Goal: Check status: Check status

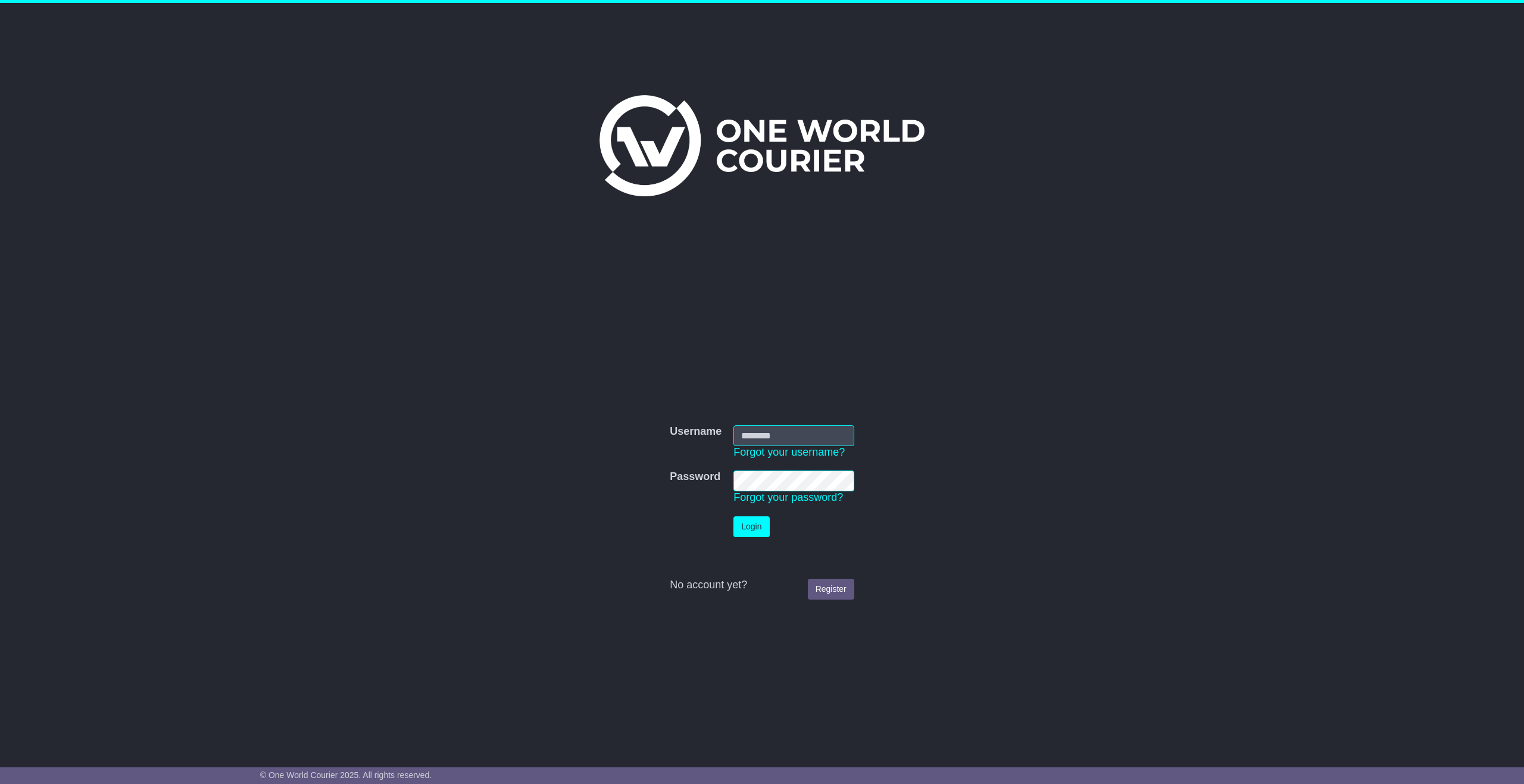
type input "**********"
click at [752, 533] on button "Login" at bounding box center [751, 526] width 36 height 21
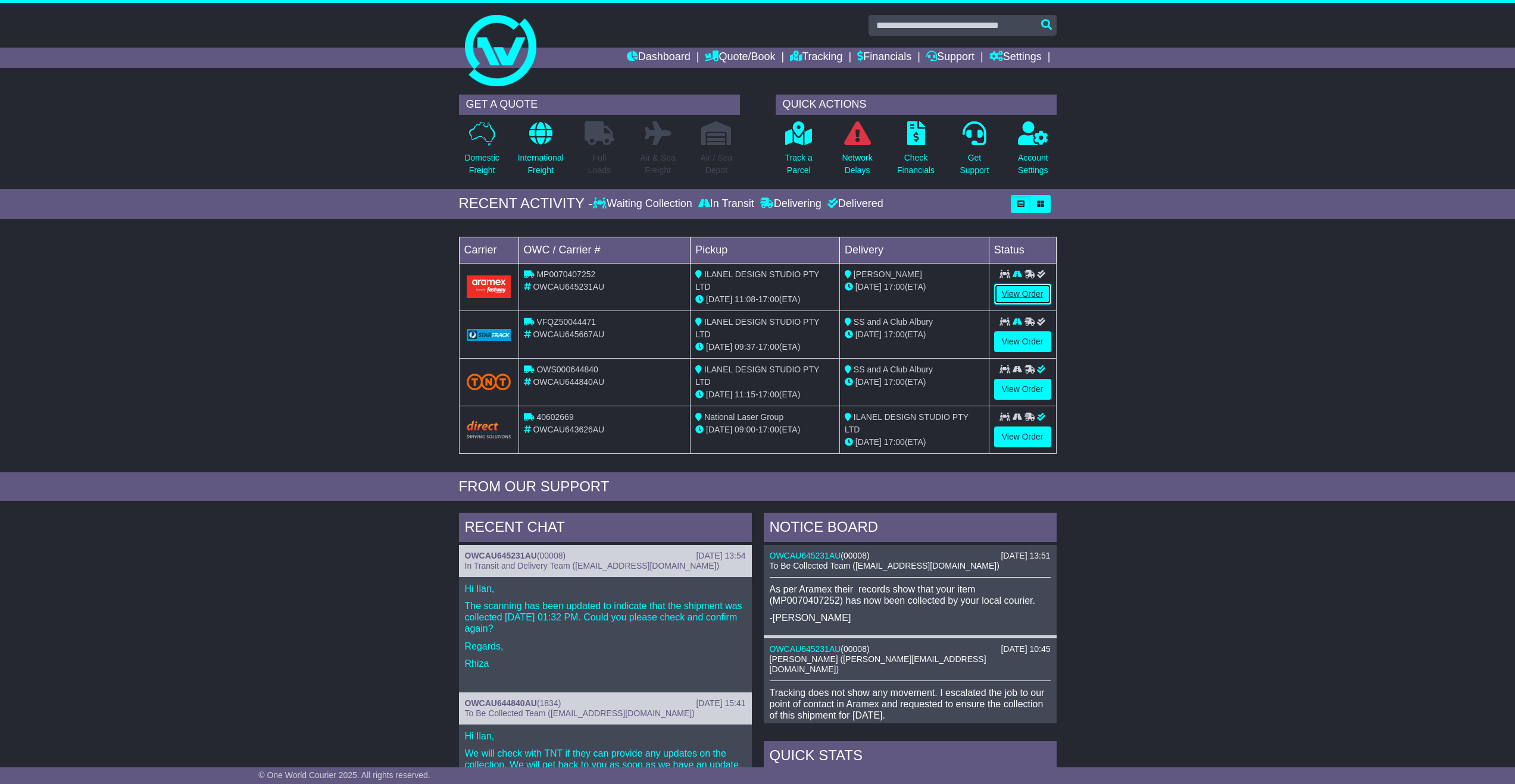
click at [1044, 289] on link "View Order" at bounding box center [1022, 294] width 57 height 21
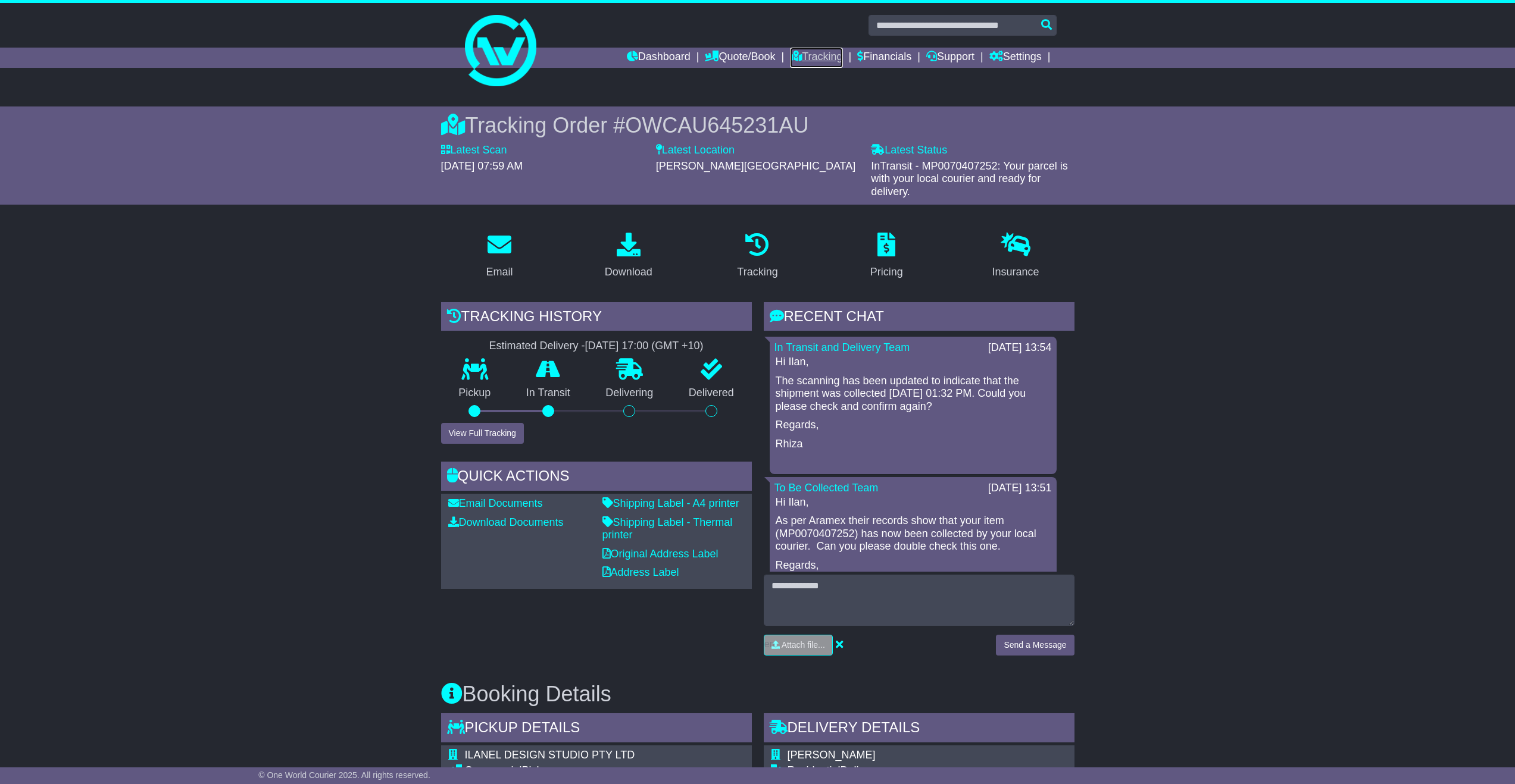
click at [825, 57] on link "Tracking" at bounding box center [815, 57] width 52 height 20
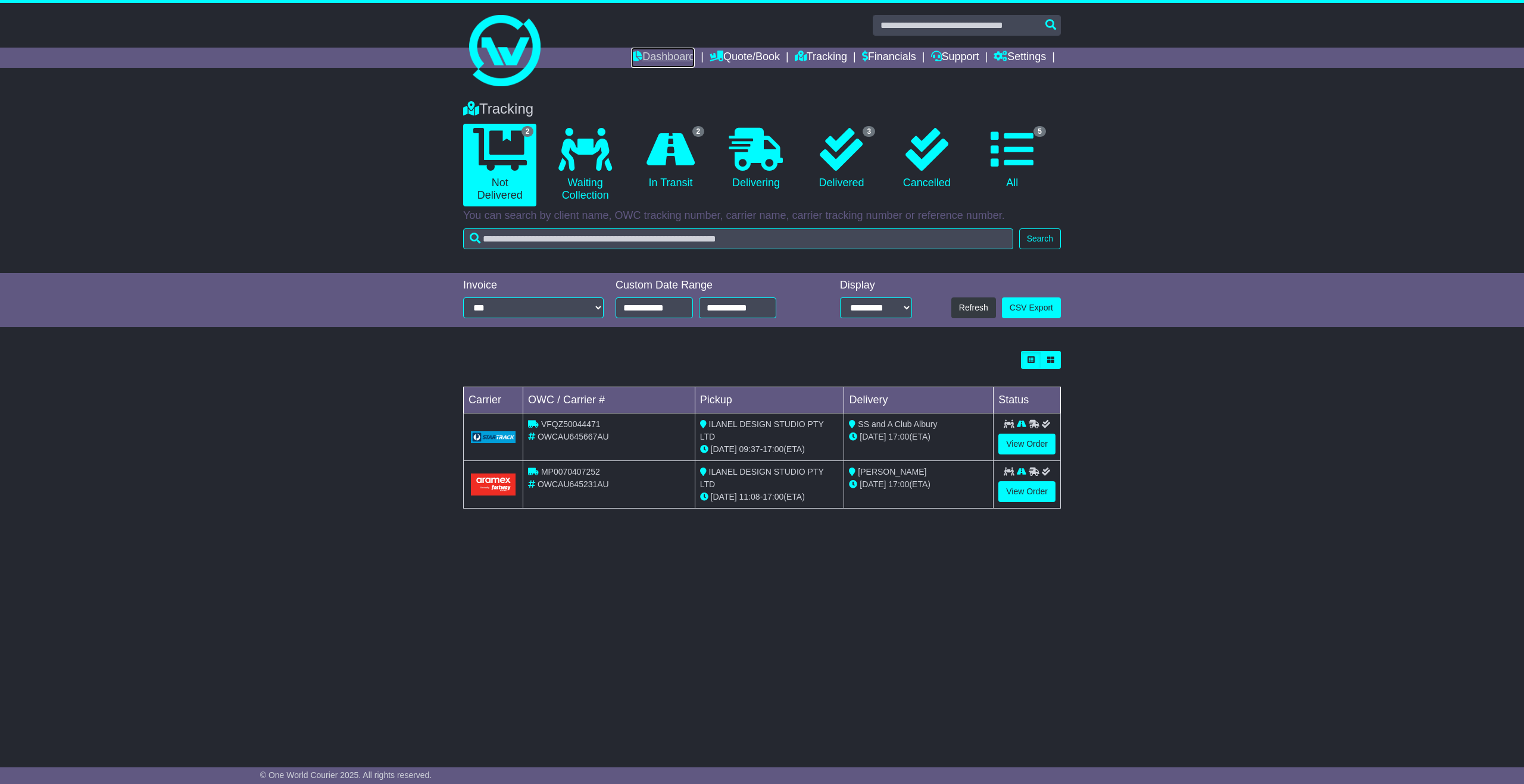
click at [644, 57] on link "Dashboard" at bounding box center [663, 57] width 64 height 20
click at [680, 154] on icon at bounding box center [670, 149] width 48 height 43
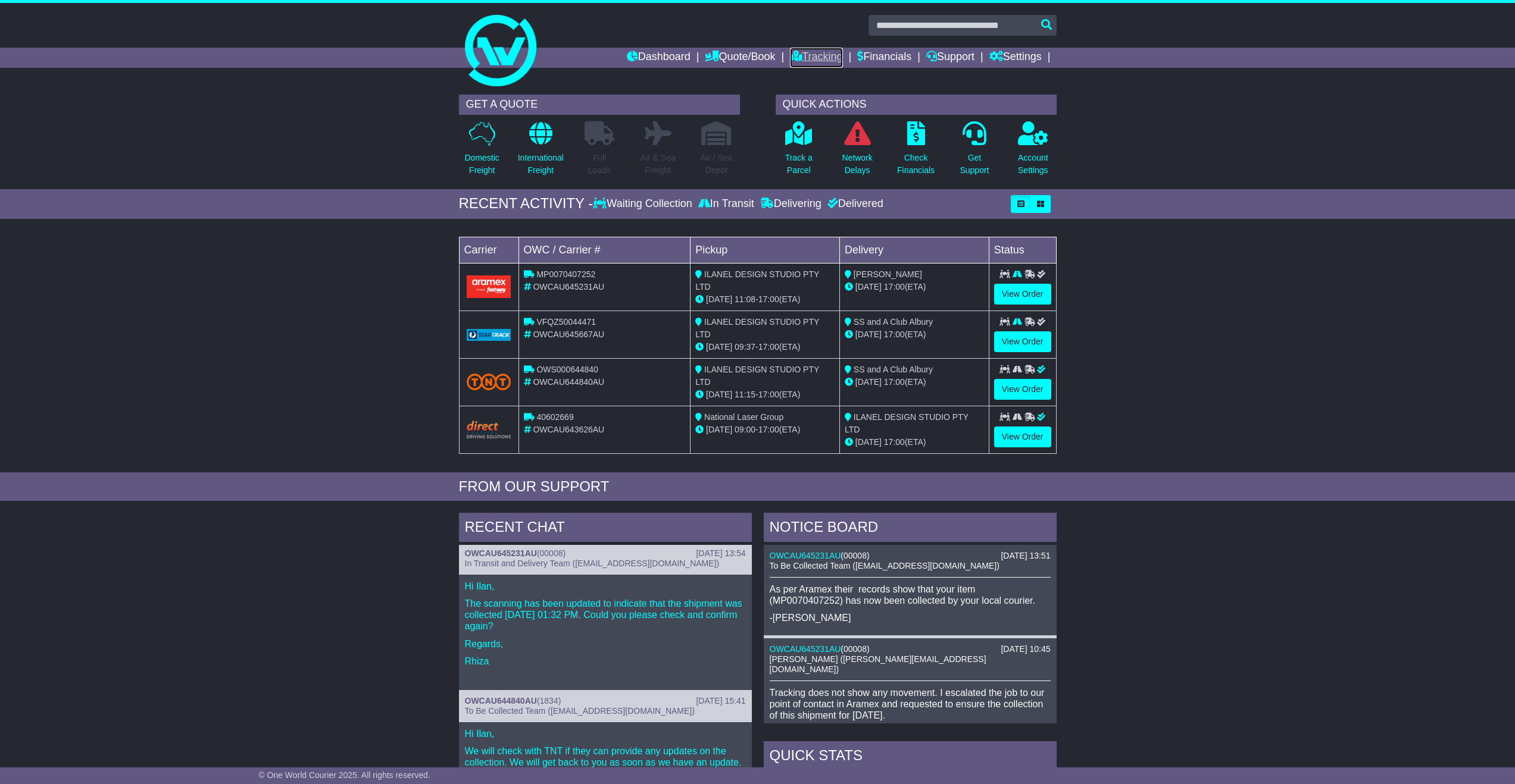
click at [798, 63] on link "Tracking" at bounding box center [815, 57] width 52 height 20
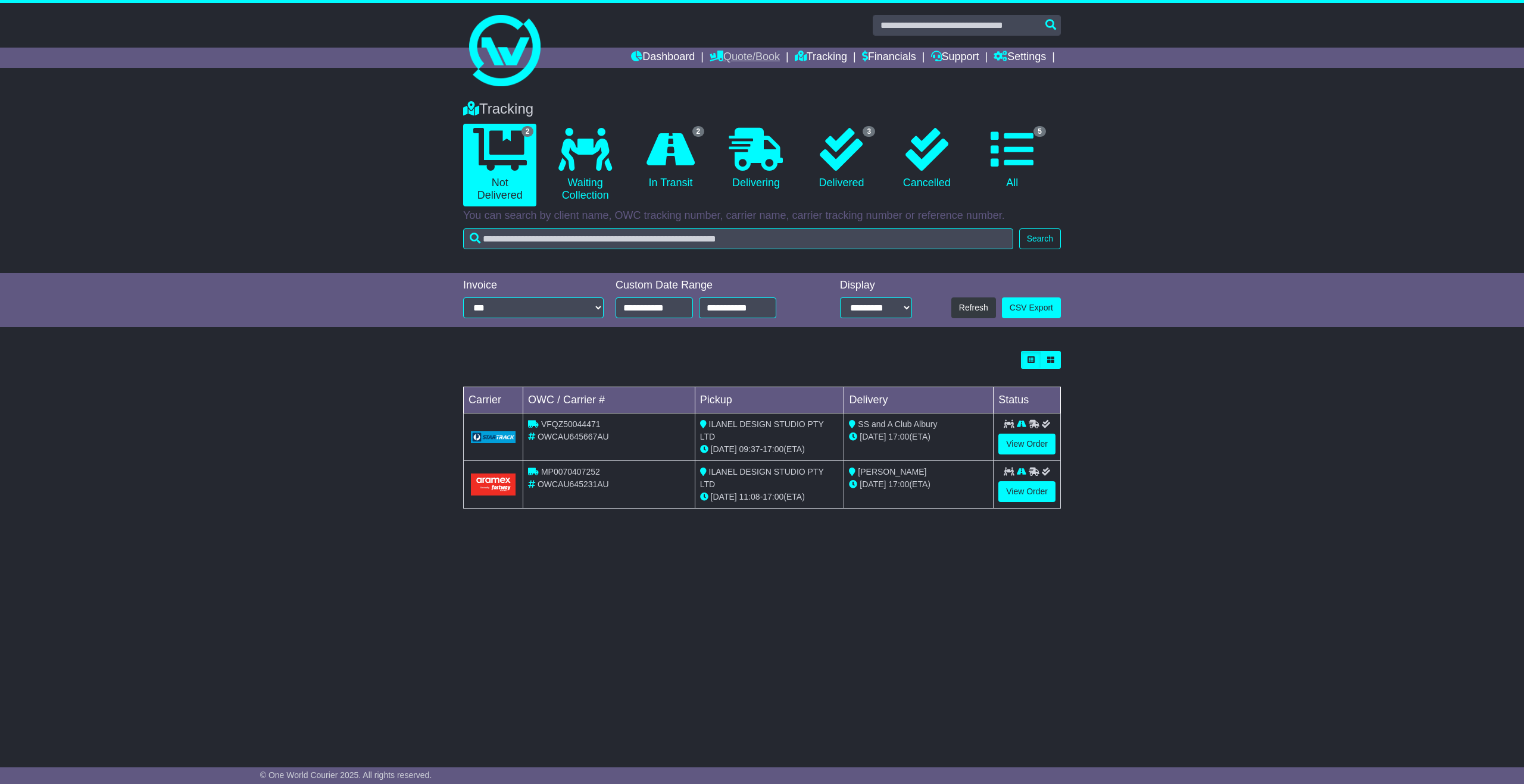
click at [741, 59] on link "Quote/Book" at bounding box center [744, 57] width 70 height 20
click at [945, 89] on div "Tracking 2 Not Delivered 0 Waiting Collection 2 In Transit 0 Delivering 3 0 5" at bounding box center [762, 171] width 609 height 167
click at [1039, 498] on link "View Order" at bounding box center [1026, 491] width 57 height 21
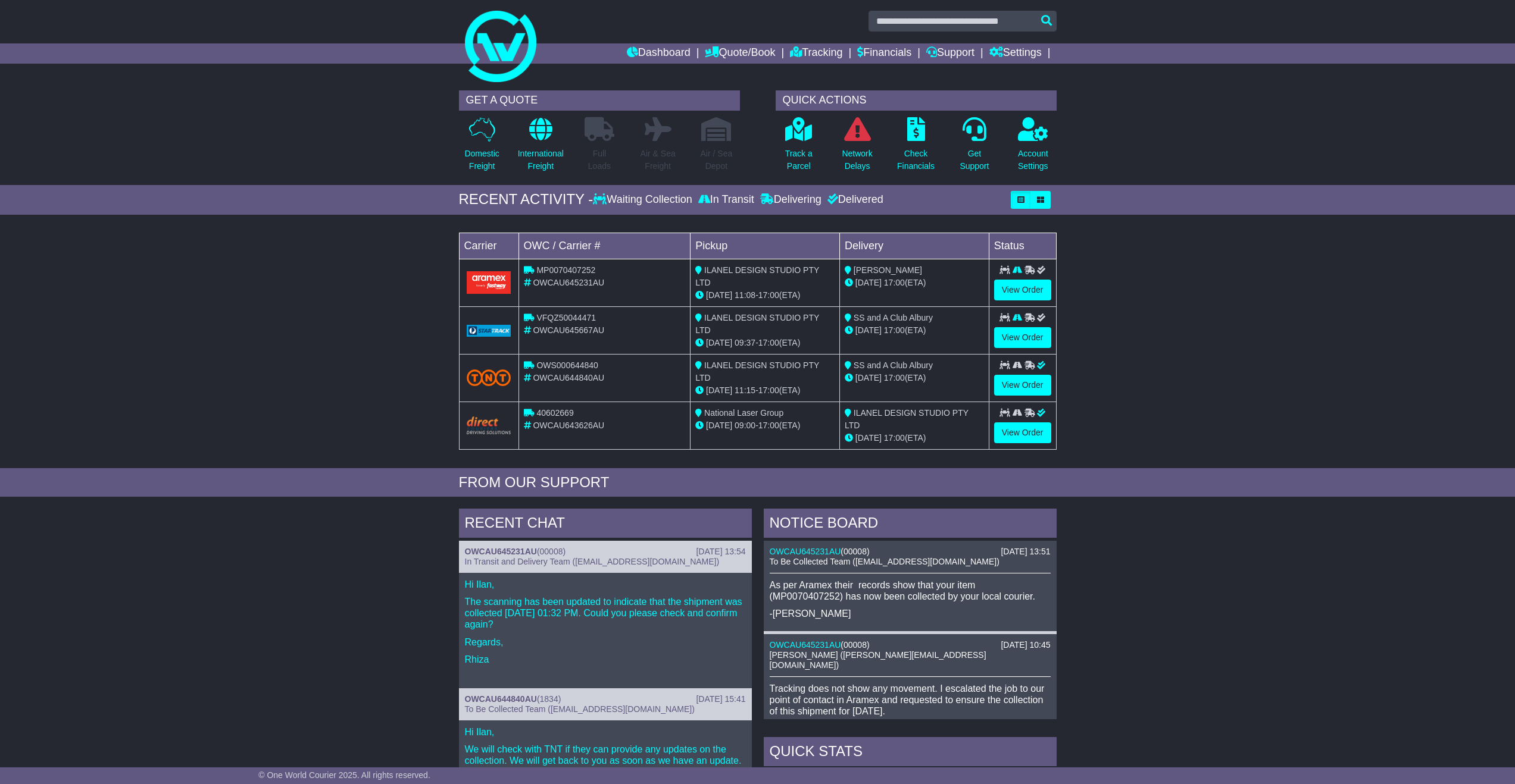
scroll to position [5, 0]
click at [1038, 201] on icon "button" at bounding box center [1041, 200] width 7 height 7
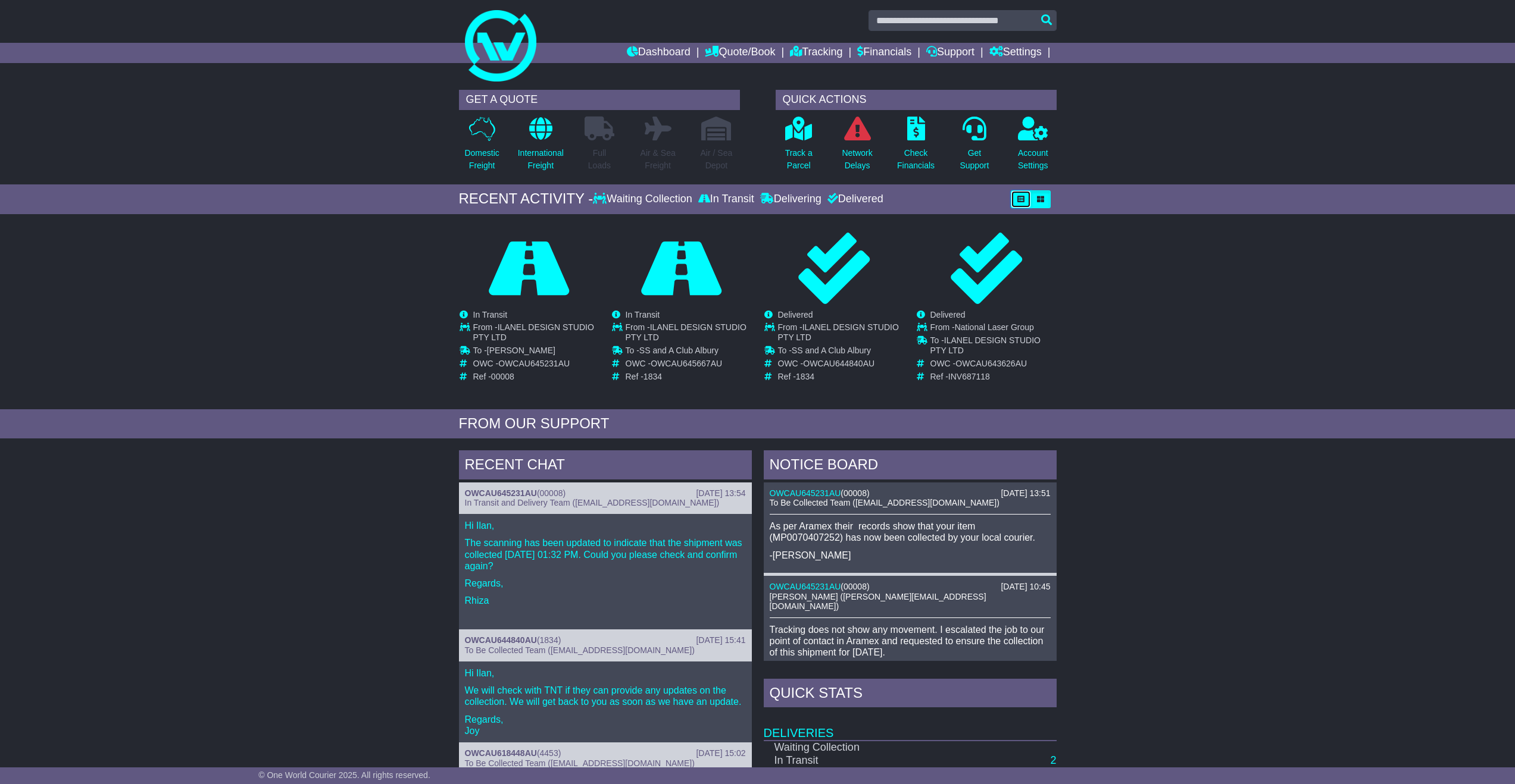
click at [1029, 199] on button "button" at bounding box center [1021, 200] width 20 height 18
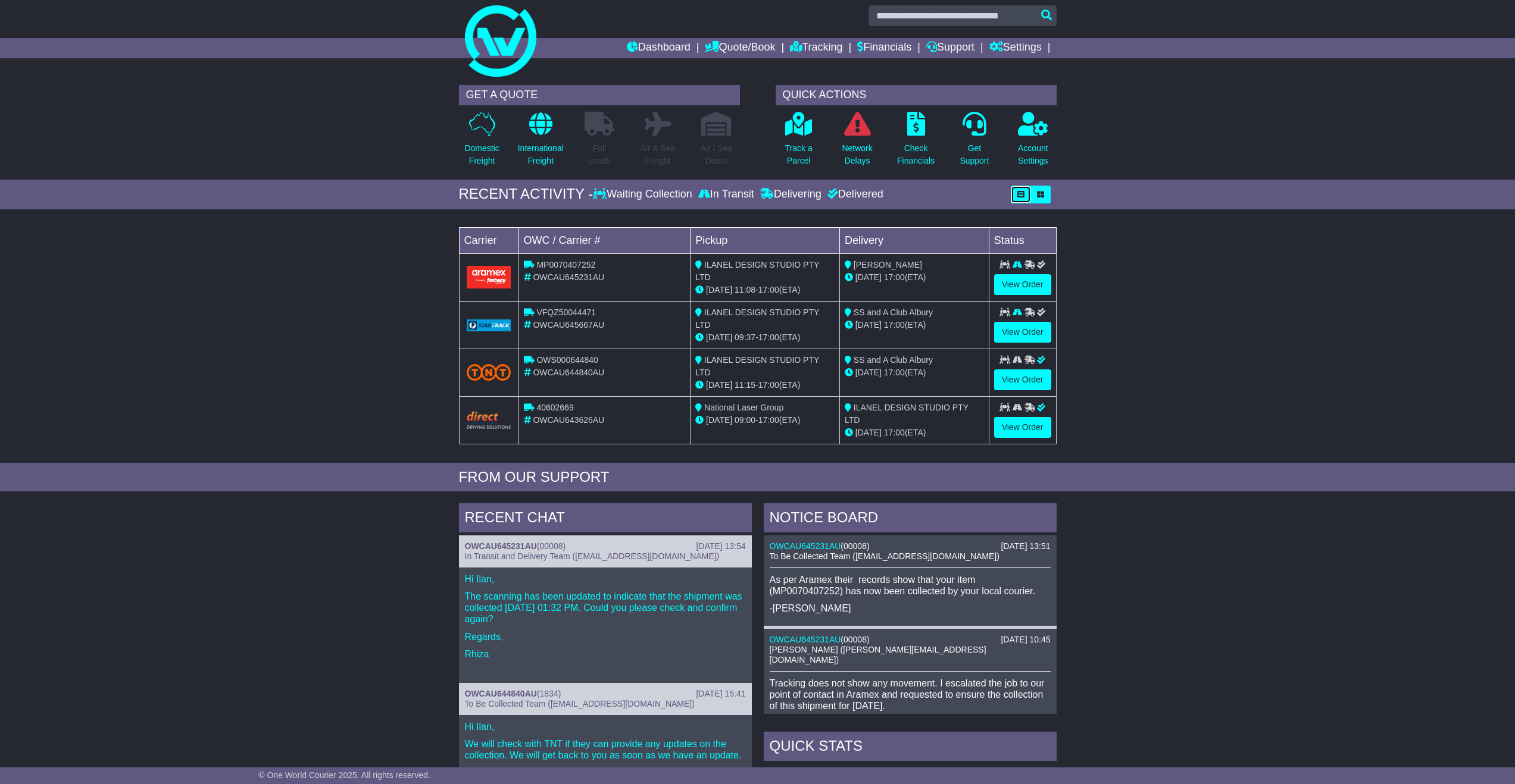
scroll to position [0, 0]
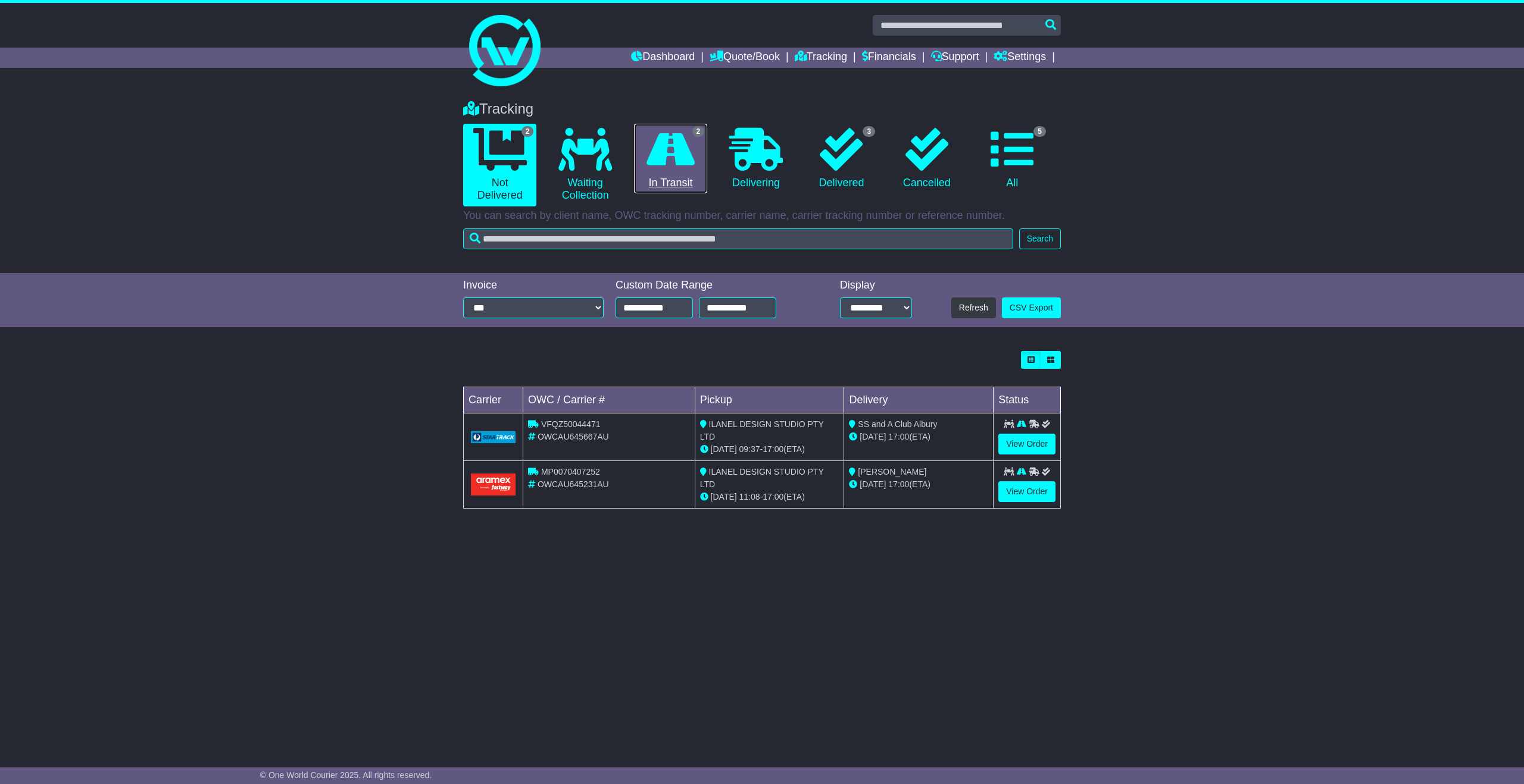
click at [695, 149] on link "2 In Transit" at bounding box center [670, 159] width 73 height 70
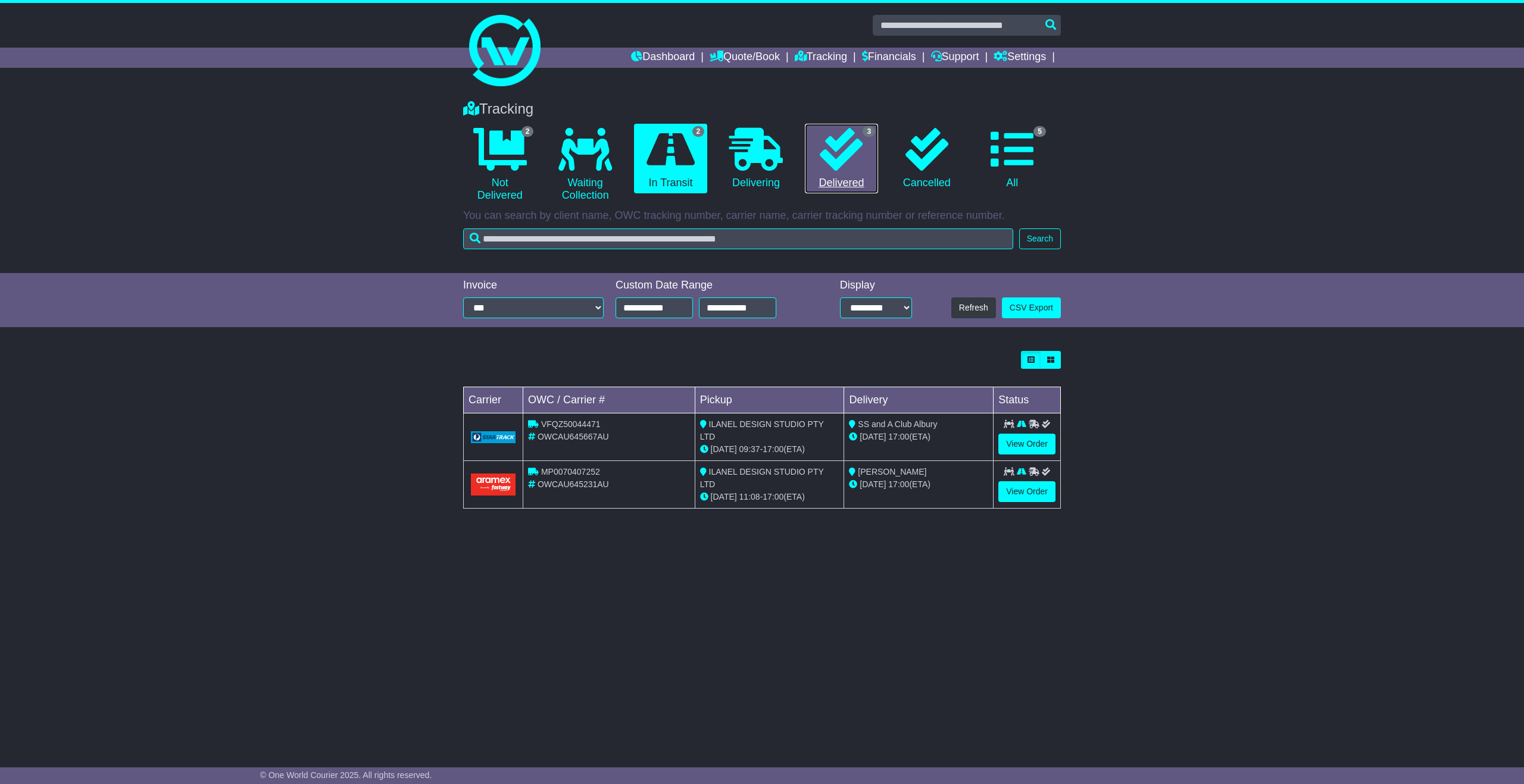
click at [829, 154] on icon at bounding box center [841, 149] width 43 height 43
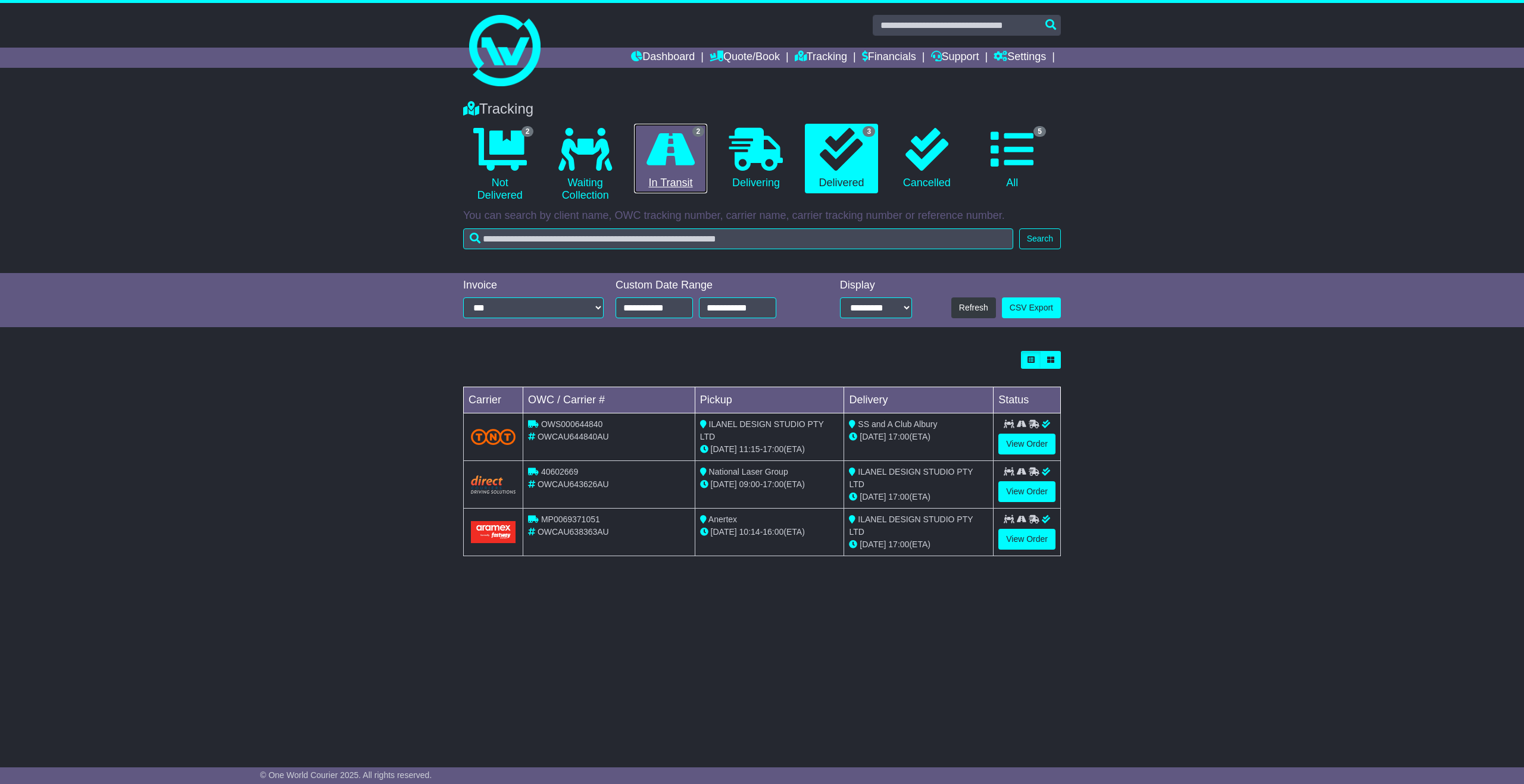
click at [681, 170] on icon at bounding box center [670, 149] width 48 height 43
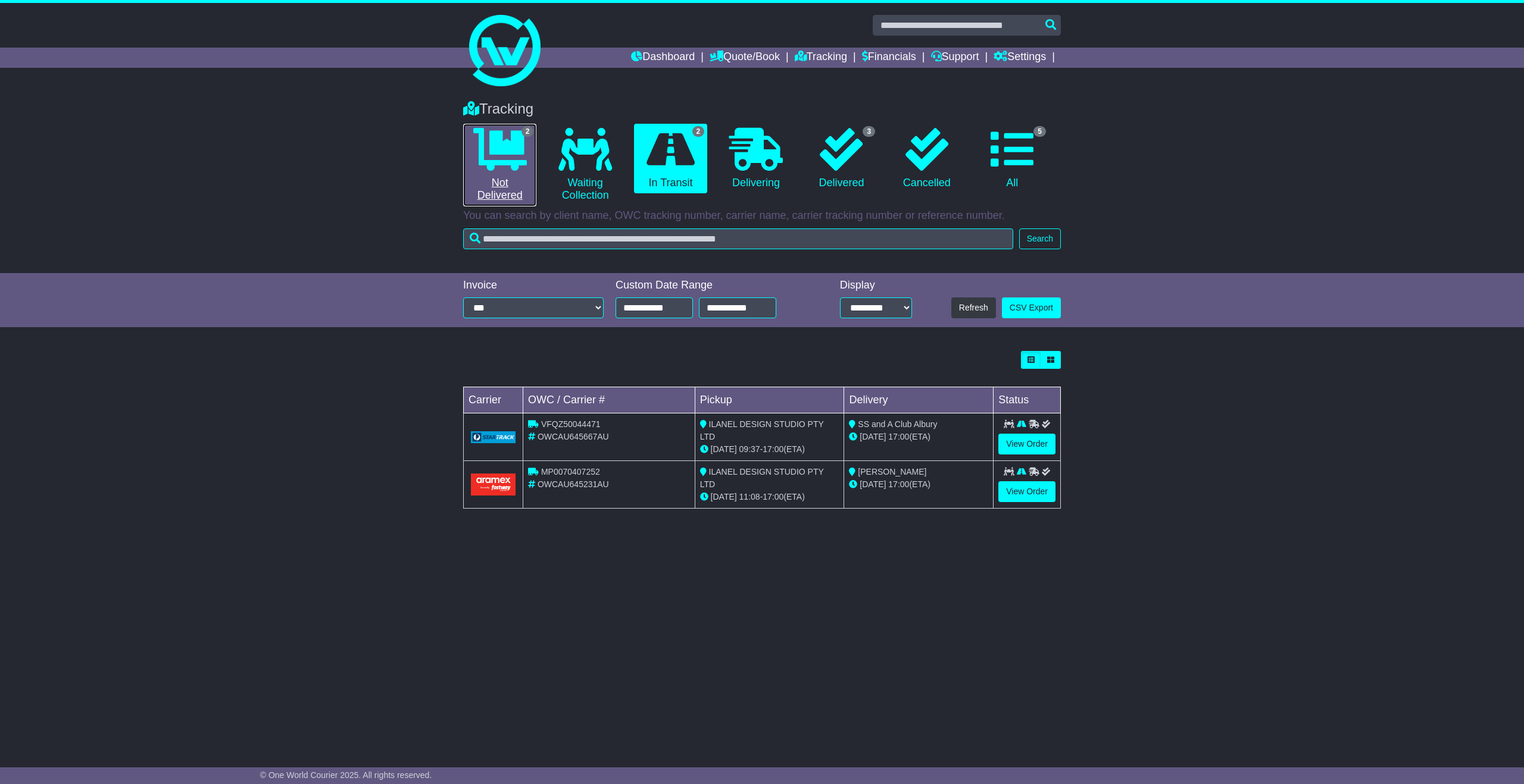
drag, startPoint x: 515, startPoint y: 175, endPoint x: 557, endPoint y: 175, distance: 42.0
click at [515, 175] on link "2 Not Delivered" at bounding box center [500, 165] width 73 height 83
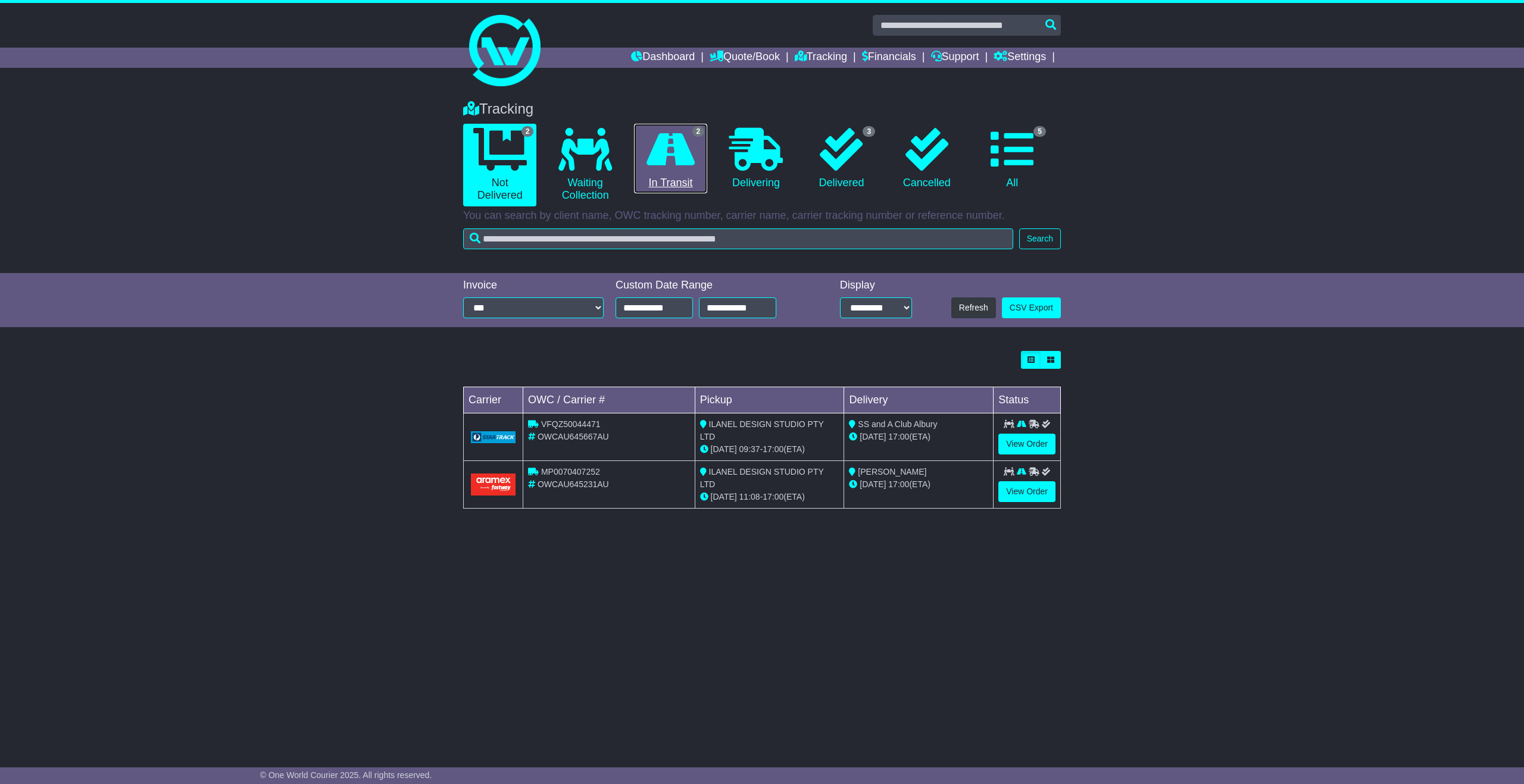
click at [674, 170] on icon at bounding box center [670, 149] width 48 height 43
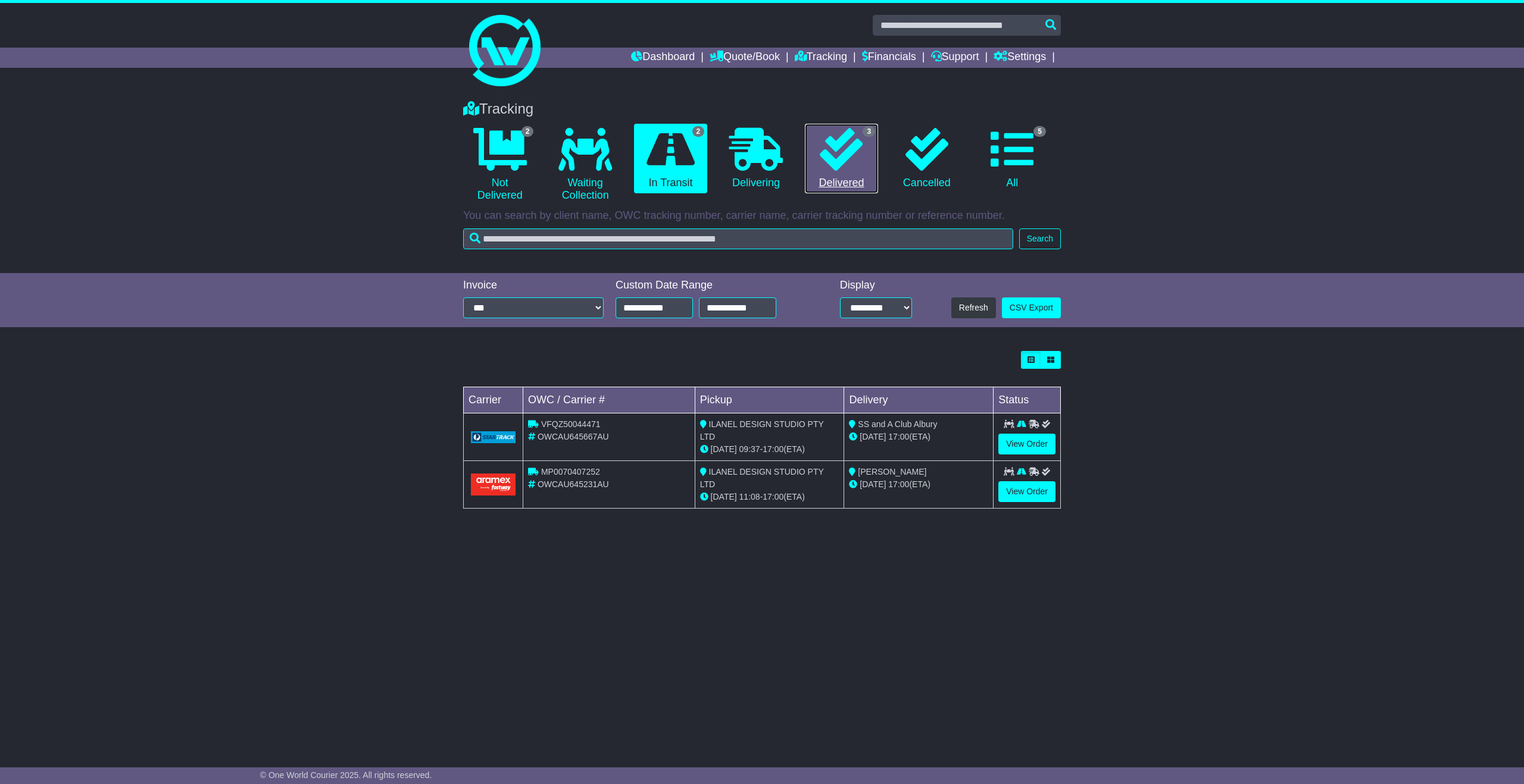
click at [855, 163] on icon at bounding box center [841, 149] width 43 height 43
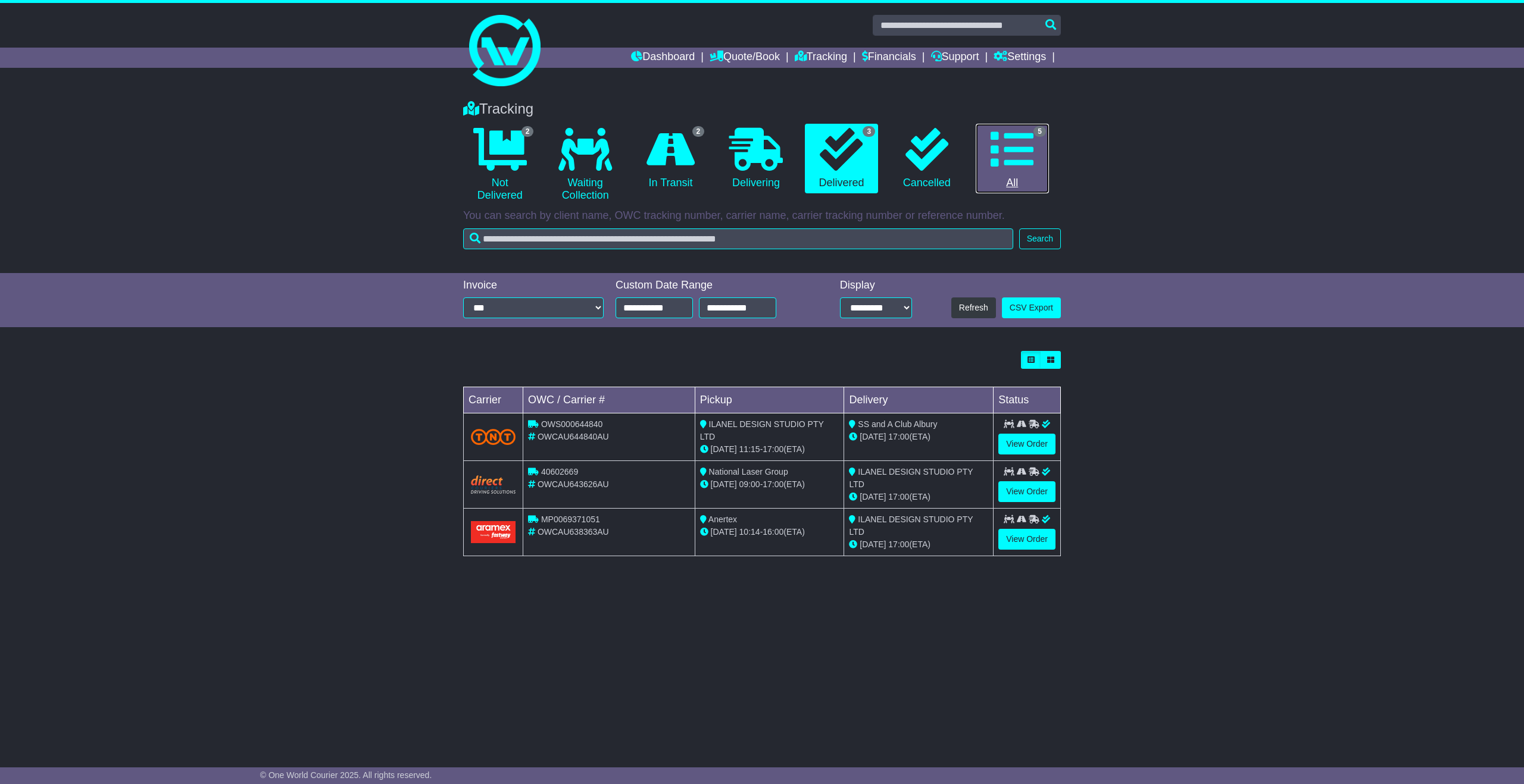
click at [1010, 163] on icon at bounding box center [1011, 149] width 43 height 43
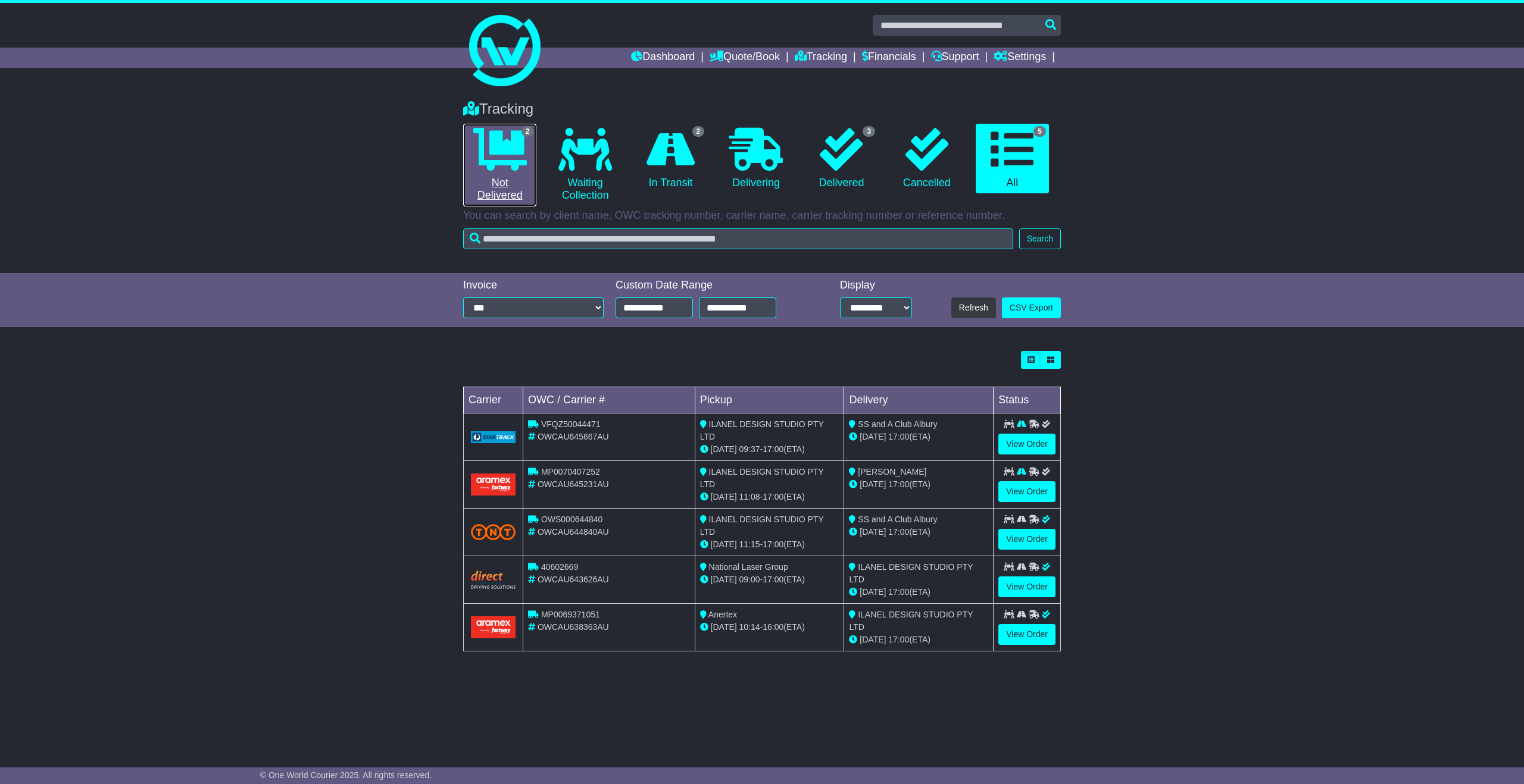
click at [486, 163] on icon at bounding box center [500, 149] width 54 height 43
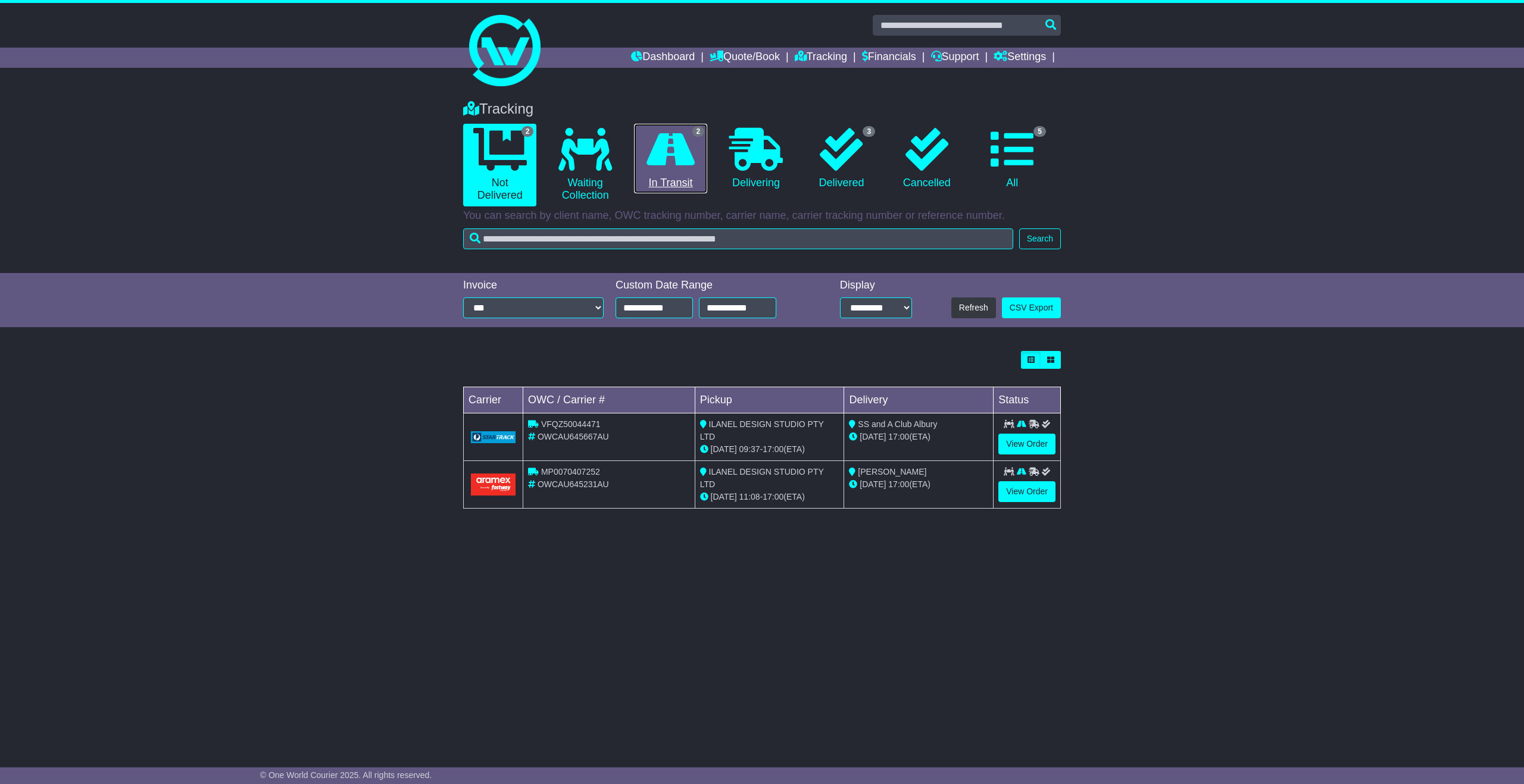
click at [658, 157] on icon at bounding box center [670, 149] width 48 height 43
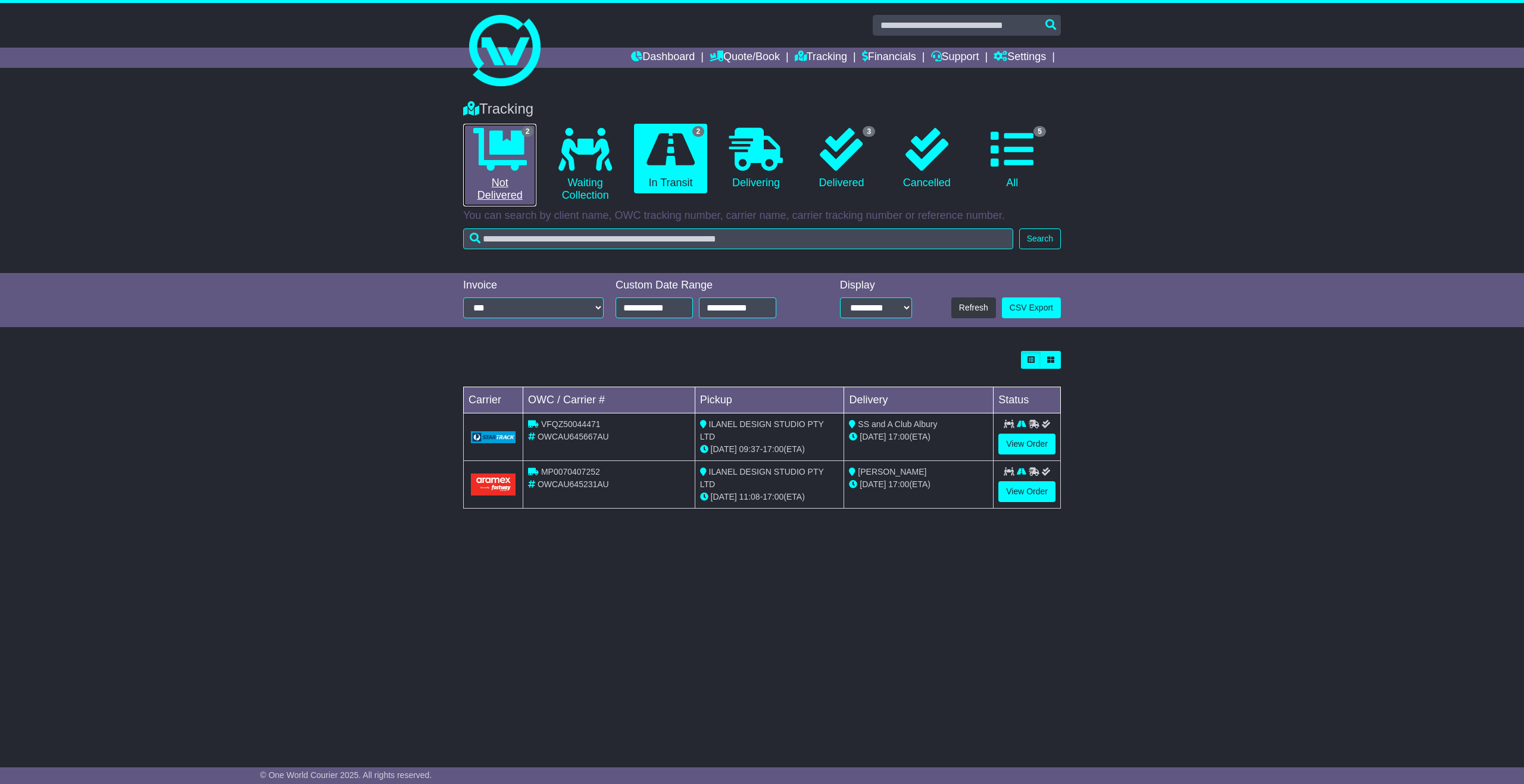
click at [473, 171] on link "2 Not Delivered" at bounding box center [500, 165] width 73 height 83
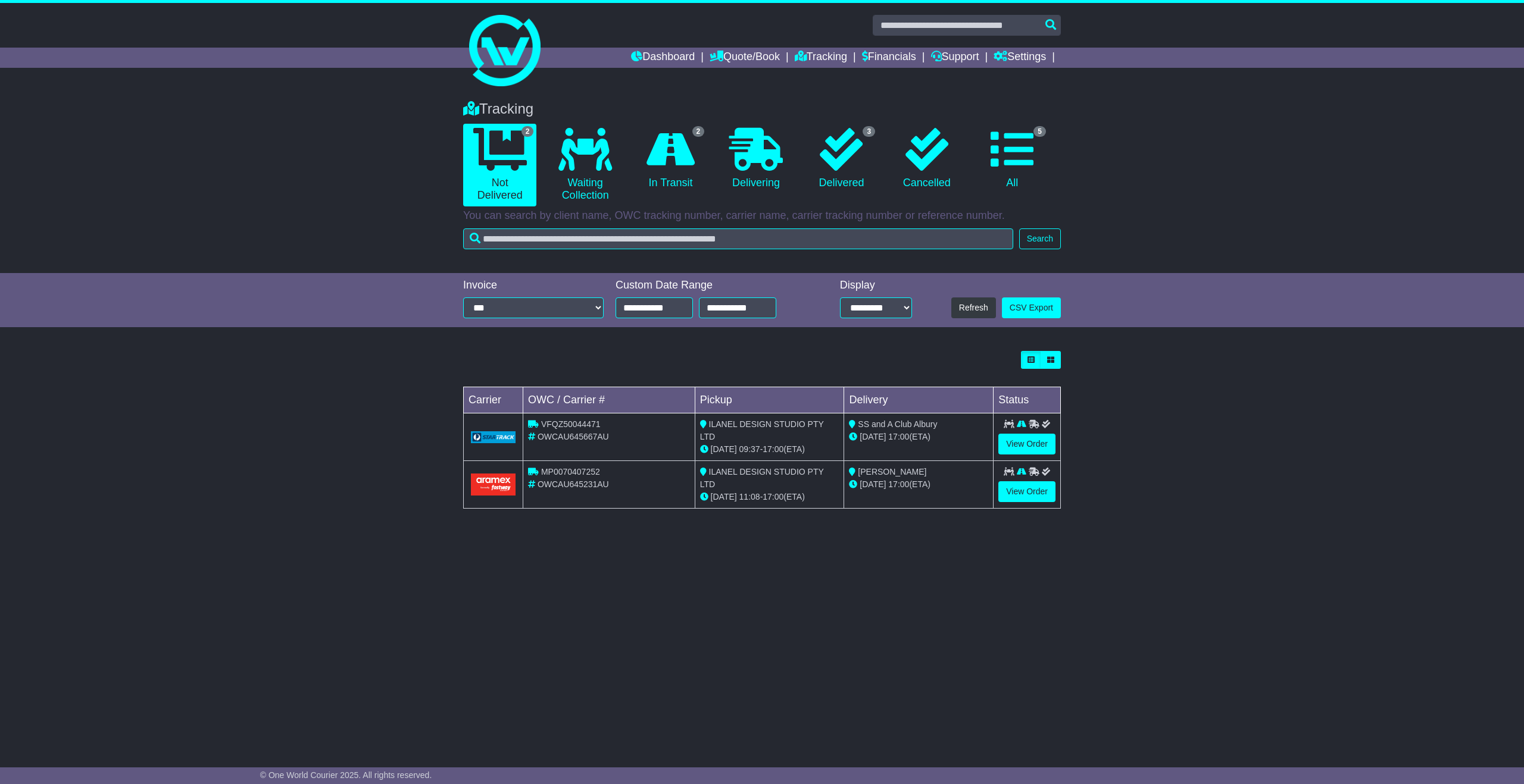
click at [1244, 208] on div "Tracking 2 Not Delivered 0 Waiting Collection 2 In Transit 0 Delivering 3" at bounding box center [762, 181] width 1524 height 184
click at [1005, 150] on icon at bounding box center [1011, 149] width 43 height 43
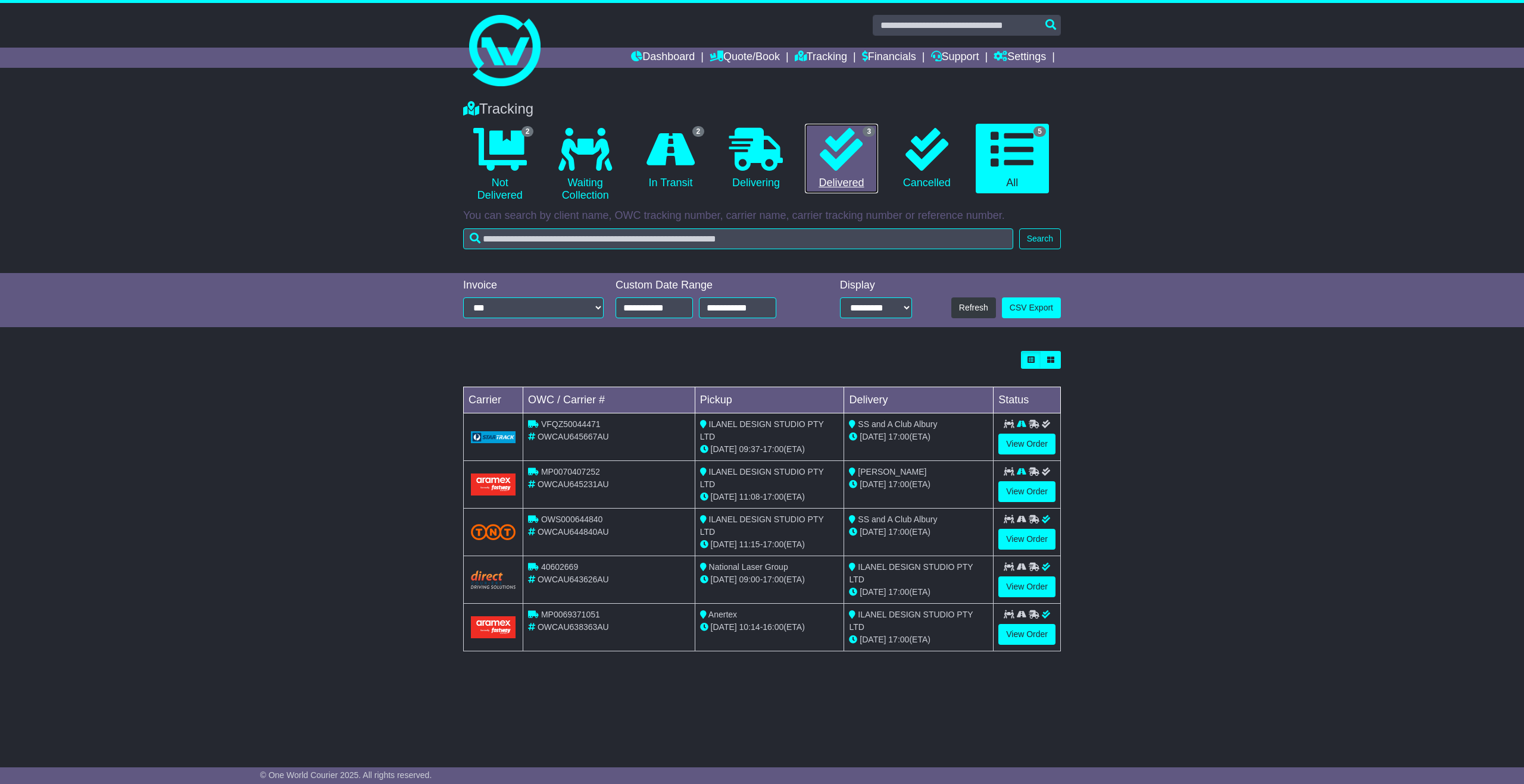
click at [813, 170] on link "3 Delivered" at bounding box center [841, 159] width 73 height 70
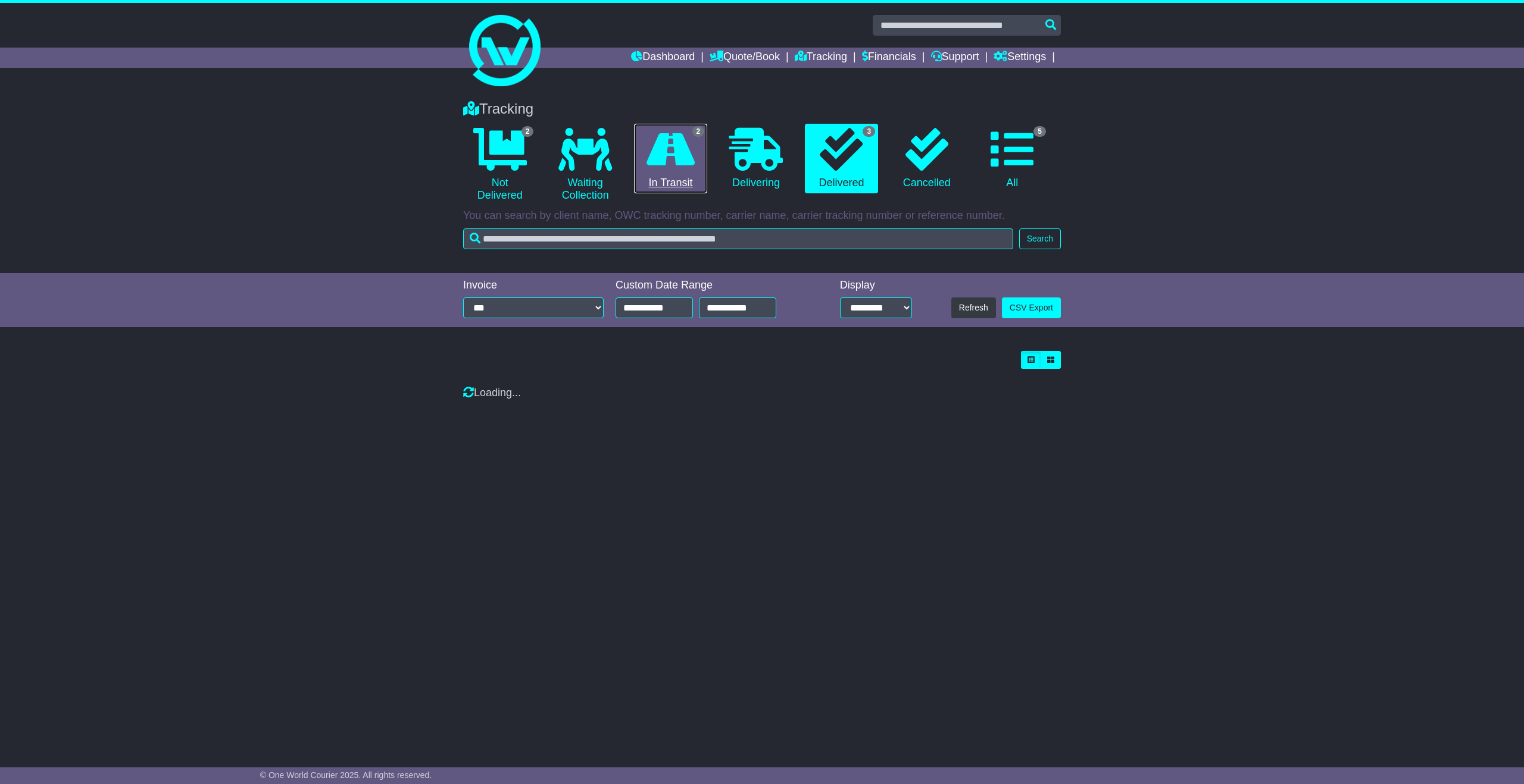
click at [662, 177] on link "2 In Transit" at bounding box center [670, 159] width 73 height 70
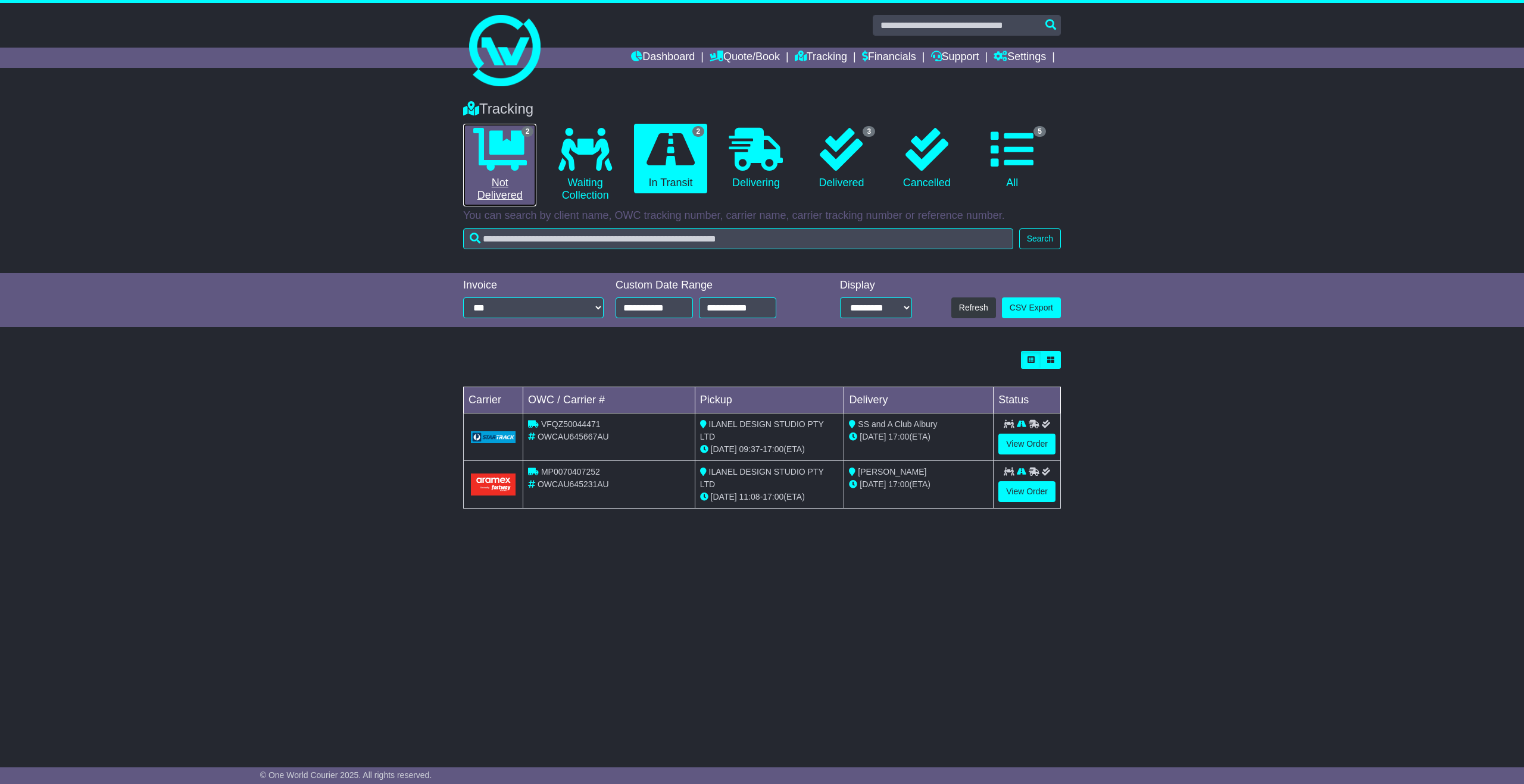
click at [494, 167] on icon at bounding box center [500, 149] width 54 height 43
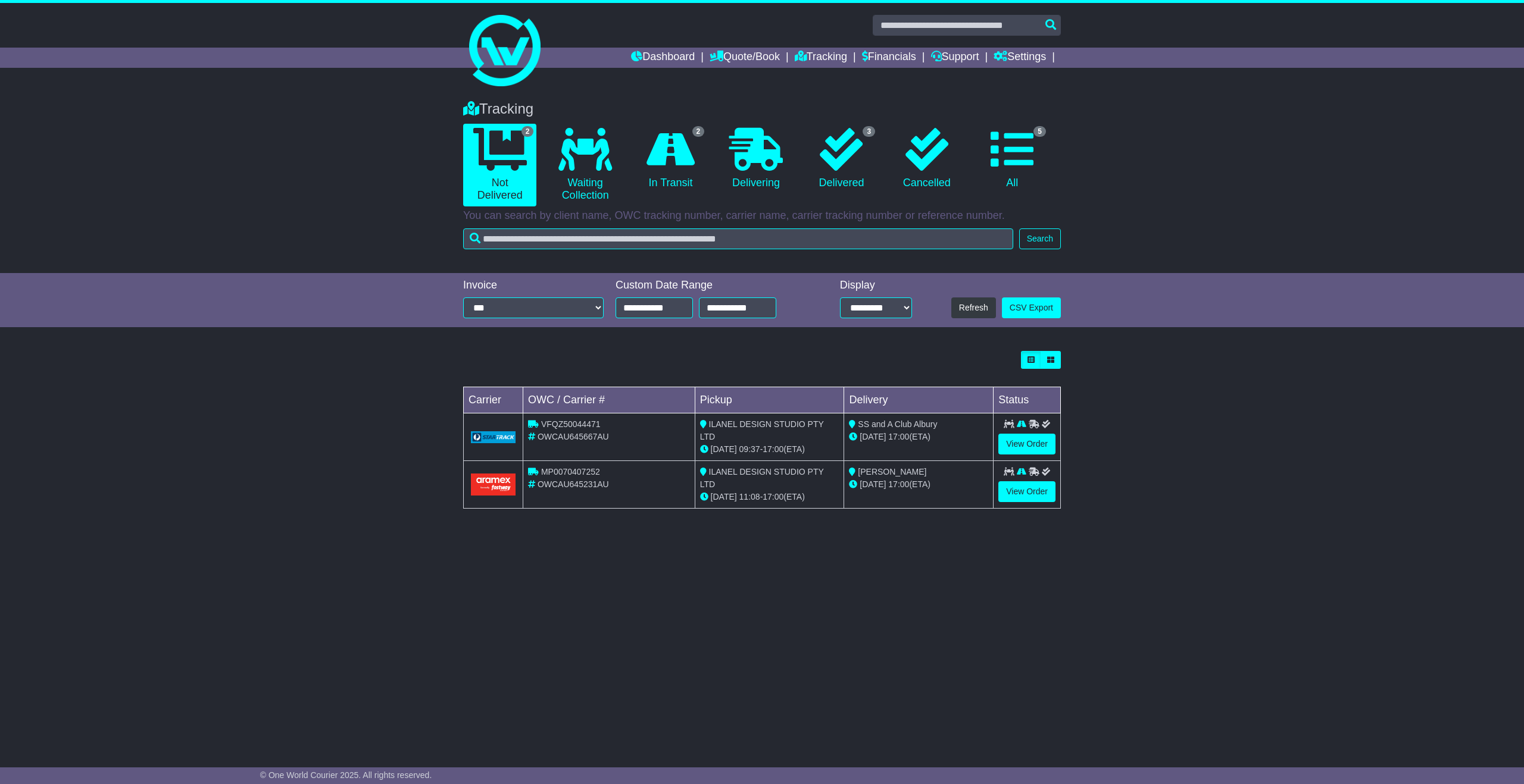
click at [291, 219] on div "Tracking 2 Not Delivered 0 Waiting Collection 2 In Transit 0 Delivering 3" at bounding box center [762, 181] width 1524 height 184
drag, startPoint x: 941, startPoint y: 438, endPoint x: 845, endPoint y: 428, distance: 96.5
click at [845, 428] on td "SS and A Club Albury [DATE] 17:00 (ETA)" at bounding box center [918, 438] width 150 height 47
click at [921, 501] on td "[PERSON_NAME] [DATE] 17:00 (ETA)" at bounding box center [918, 485] width 150 height 47
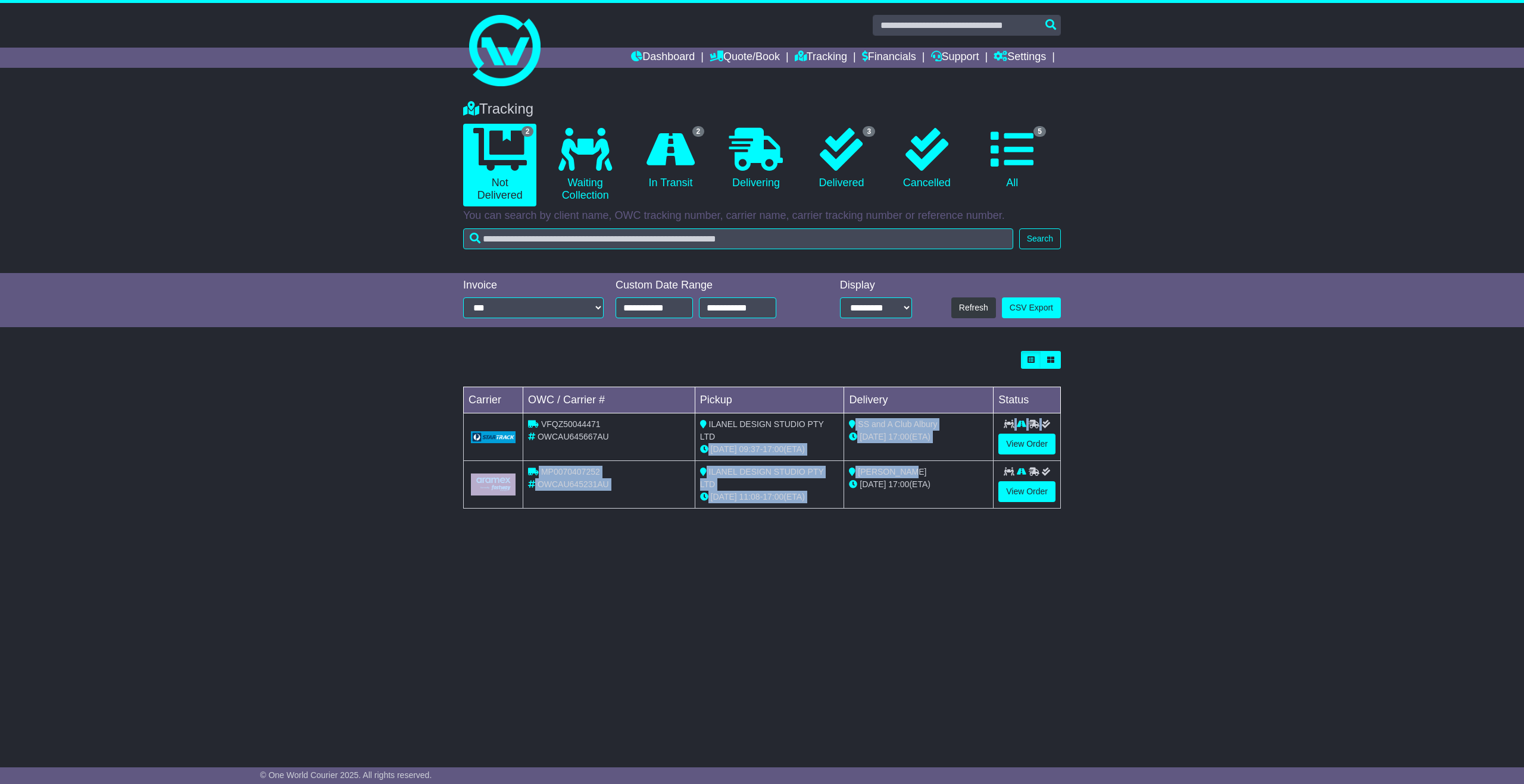
drag, startPoint x: 940, startPoint y: 473, endPoint x: 825, endPoint y: 418, distance: 127.5
click at [824, 418] on tbody "VFQZ50044471 OWCAU645667AU ILANEL DESIGN STUDIO PTY LTD [DATE] 09:37 - 17:00 (E…" at bounding box center [762, 461] width 597 height 95
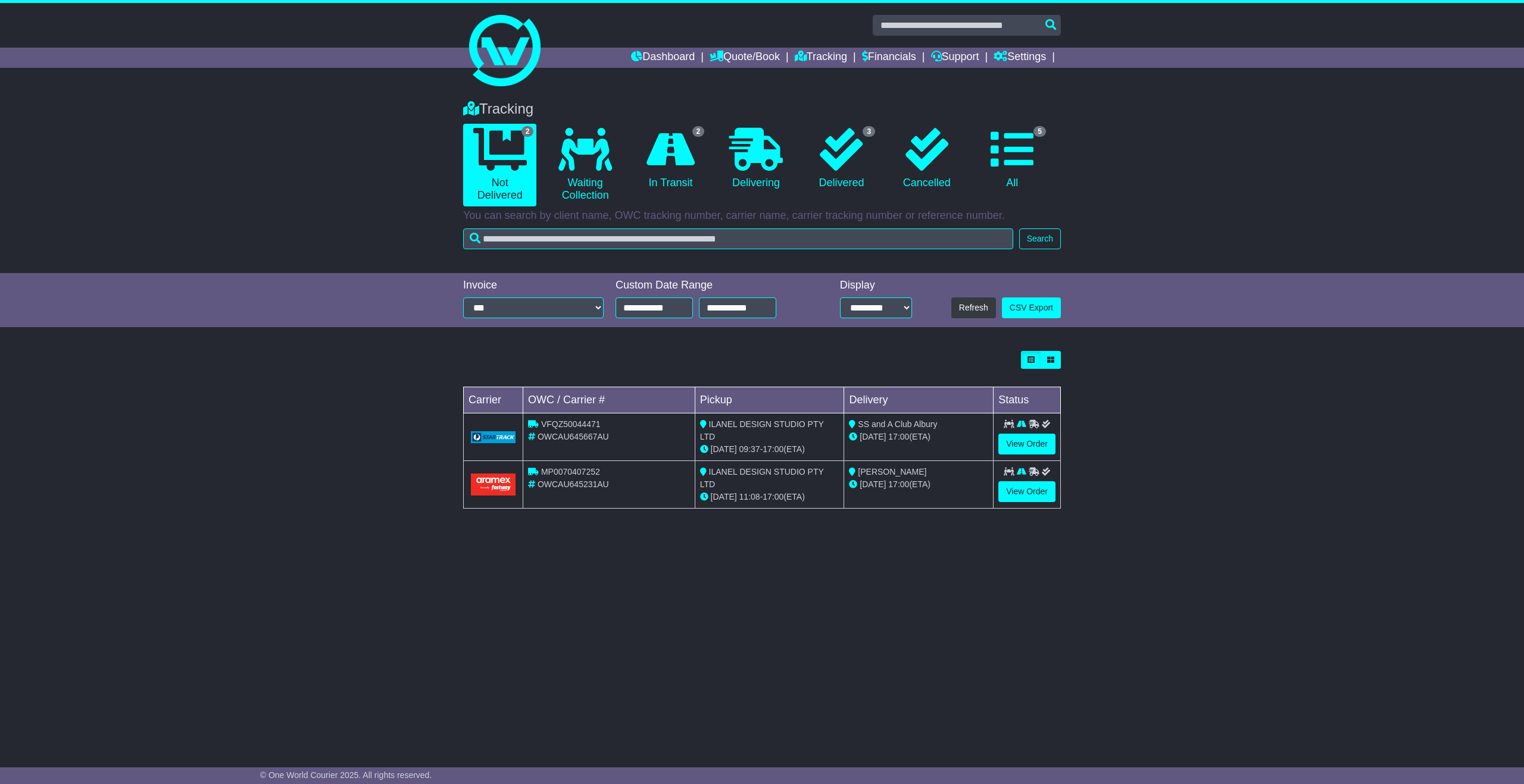
click at [928, 484] on div "[DATE] 17:00 (ETA)" at bounding box center [918, 485] width 140 height 13
drag, startPoint x: 921, startPoint y: 480, endPoint x: 461, endPoint y: 383, distance: 470.1
click at [463, 385] on div "Loading... No bookings found Carrier OWC / Carrier # Pickup Delivery Status VFQ…" at bounding box center [762, 429] width 597 height 158
click at [461, 383] on div "Loading... No bookings found Carrier OWC / Carrier # Pickup Delivery Status VFQ…" at bounding box center [762, 437] width 609 height 182
